Goal: Find specific page/section: Find specific page/section

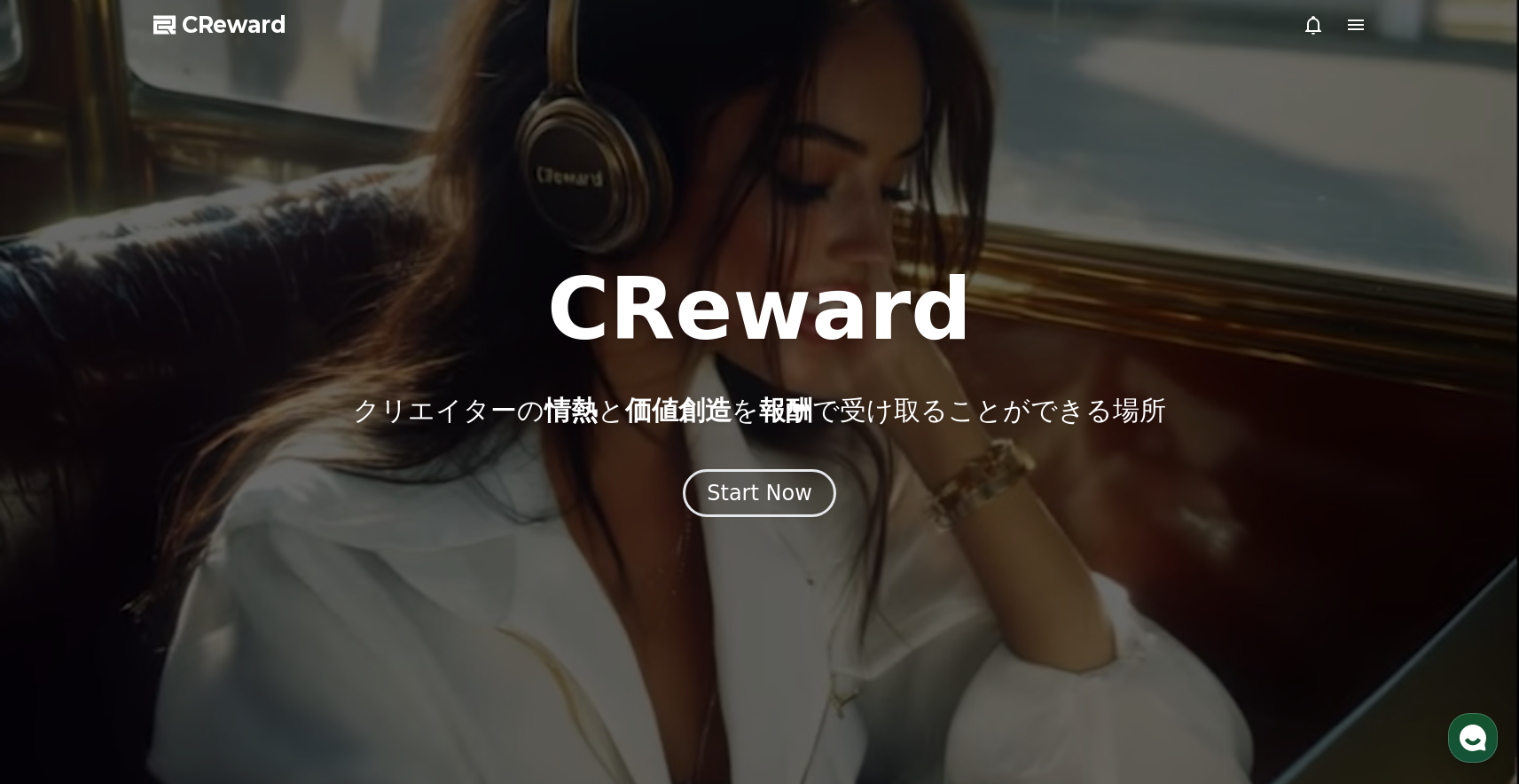
click at [1359, 26] on icon at bounding box center [1356, 24] width 22 height 22
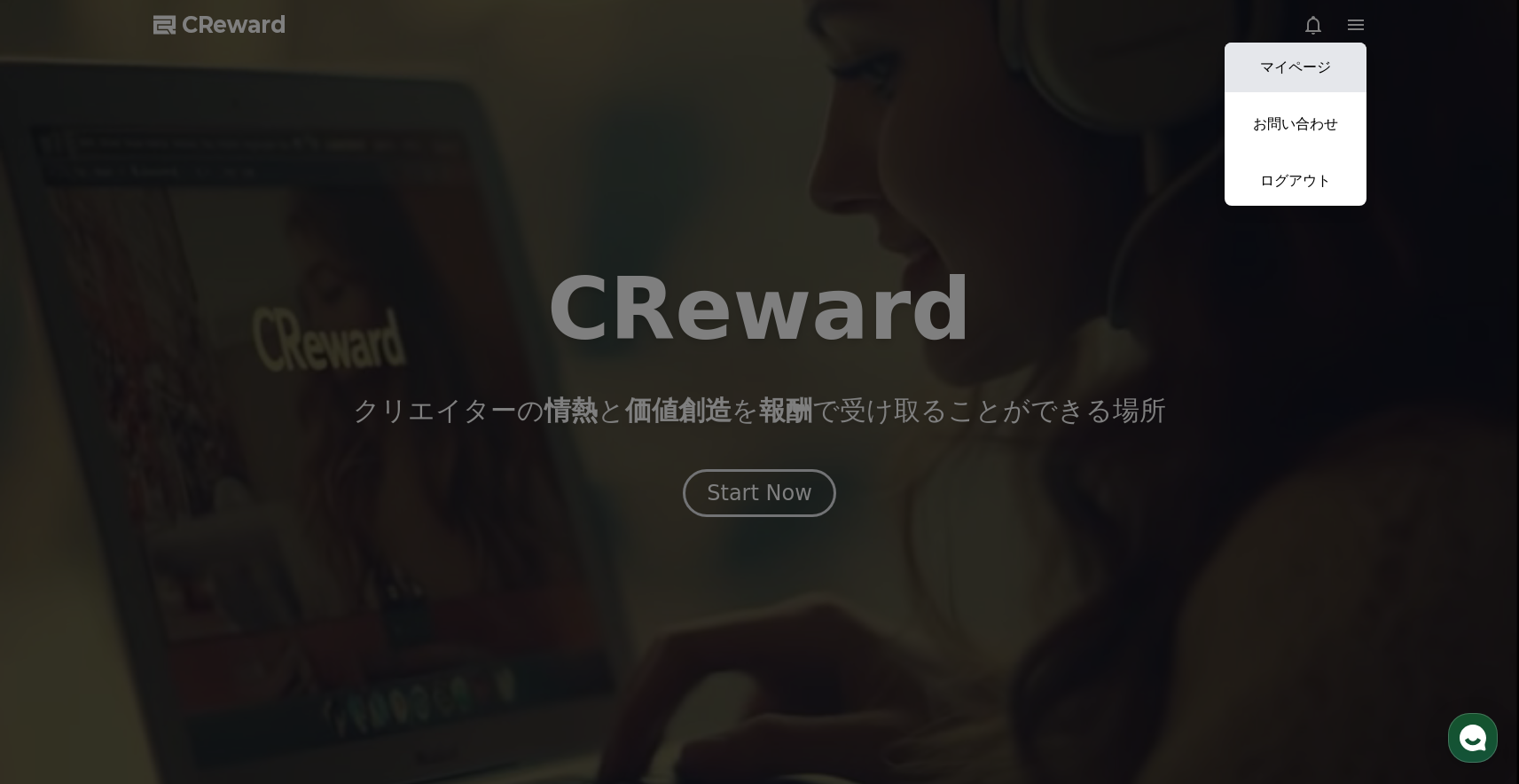
click at [1337, 69] on link "マイページ" at bounding box center [1296, 67] width 142 height 50
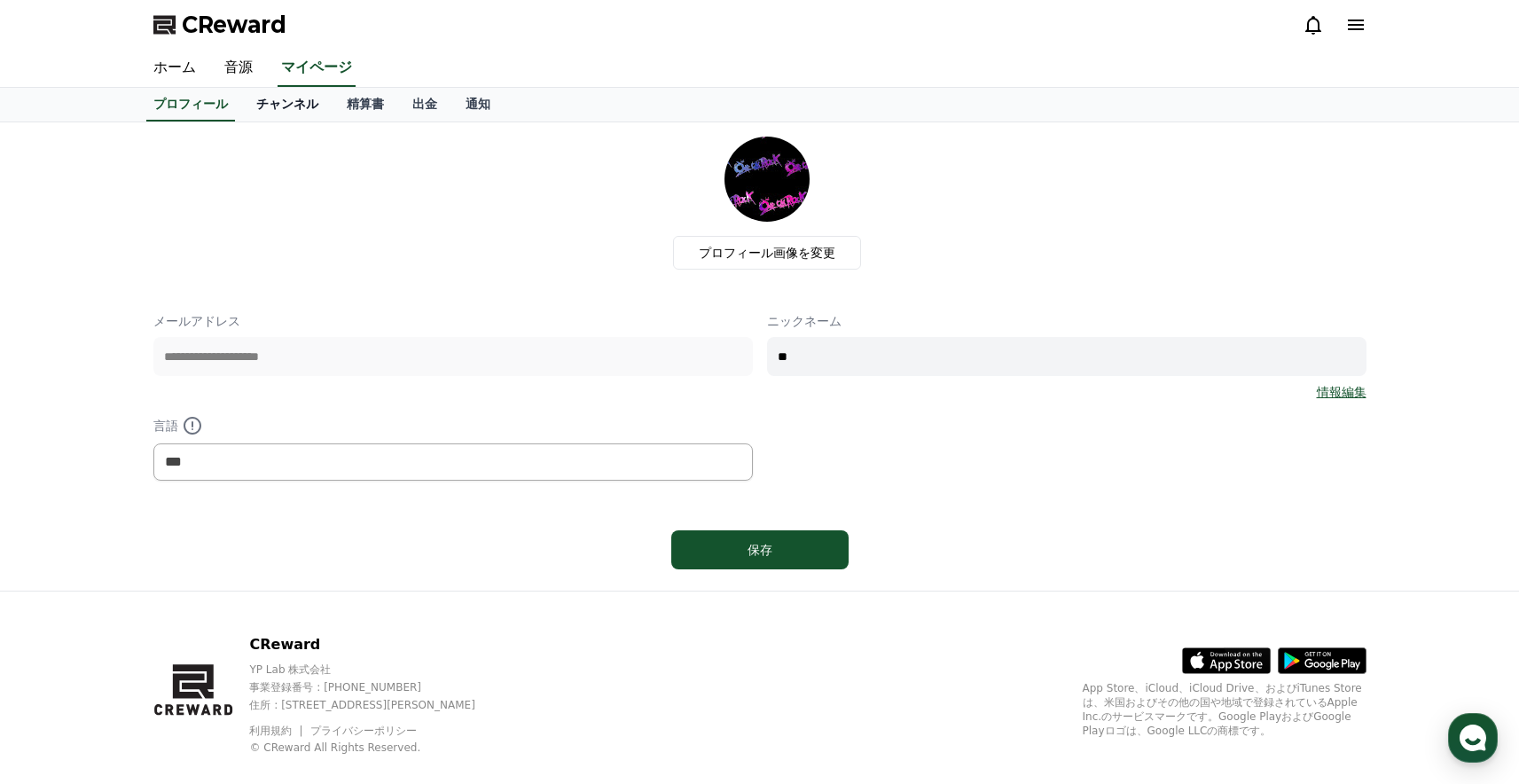
click at [266, 111] on link "チャンネル" at bounding box center [287, 105] width 90 height 33
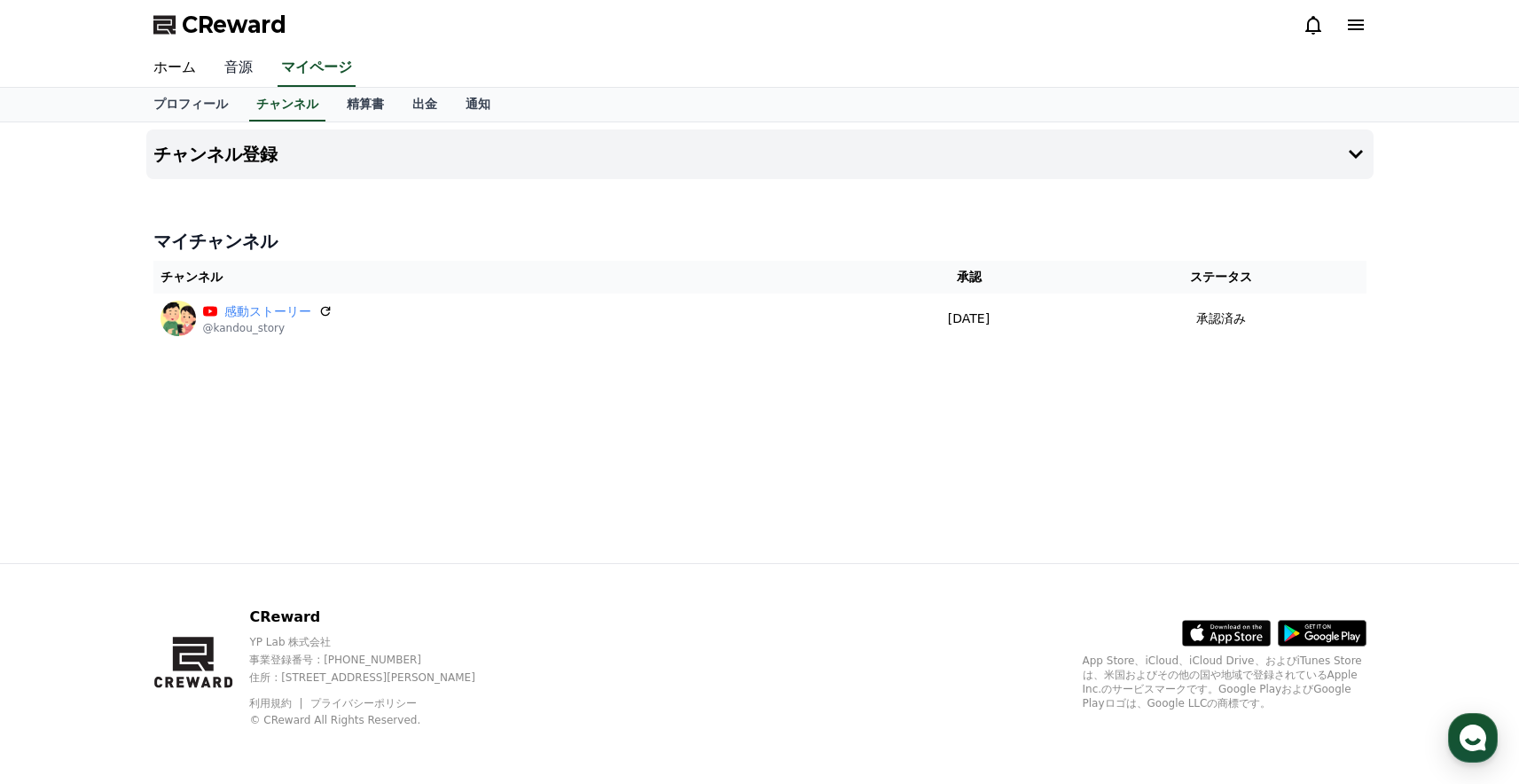
click at [229, 78] on link "音源" at bounding box center [238, 69] width 57 height 37
